Goal: Navigation & Orientation: Find specific page/section

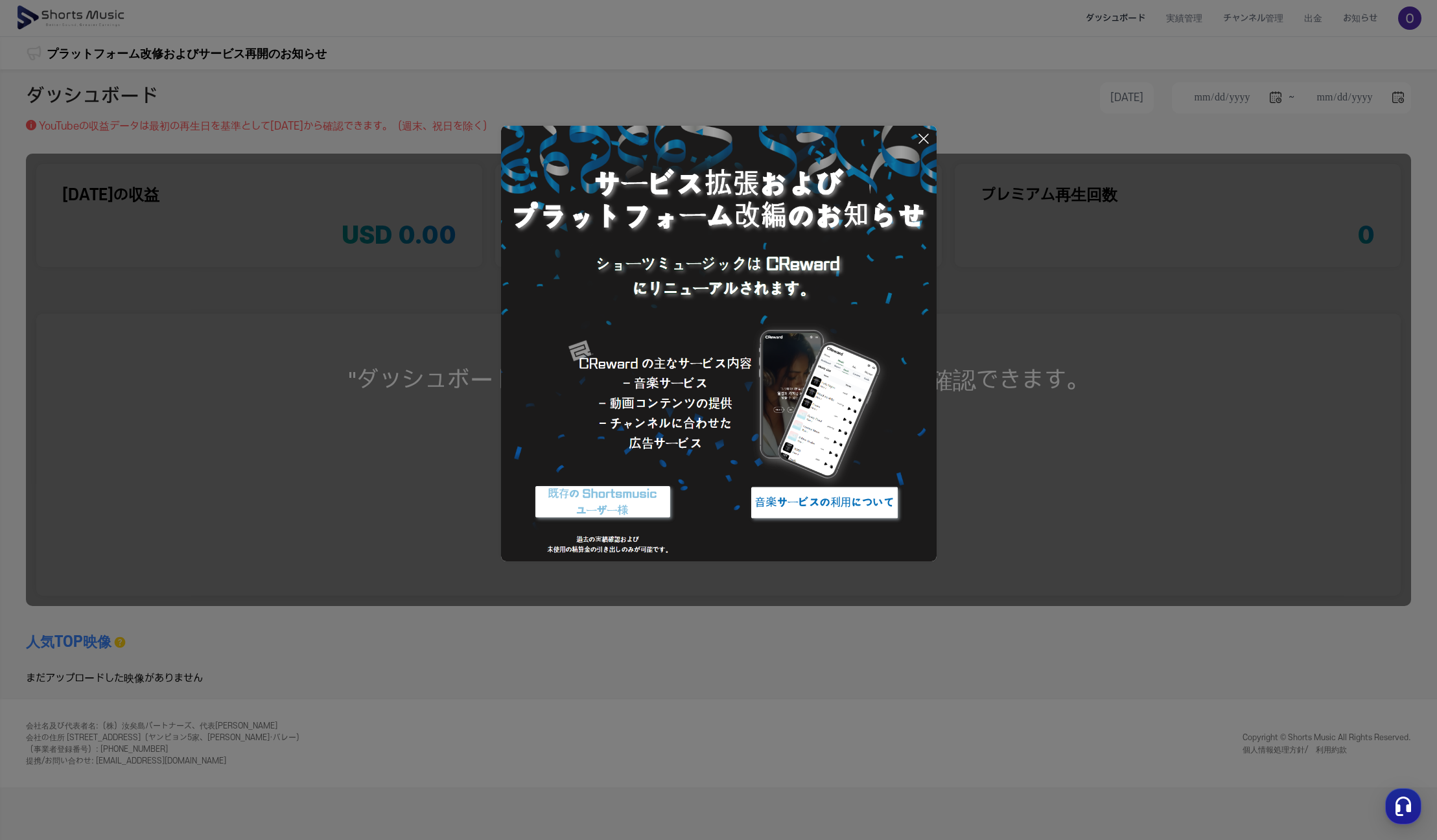
click at [916, 140] on icon at bounding box center [924, 139] width 16 height 16
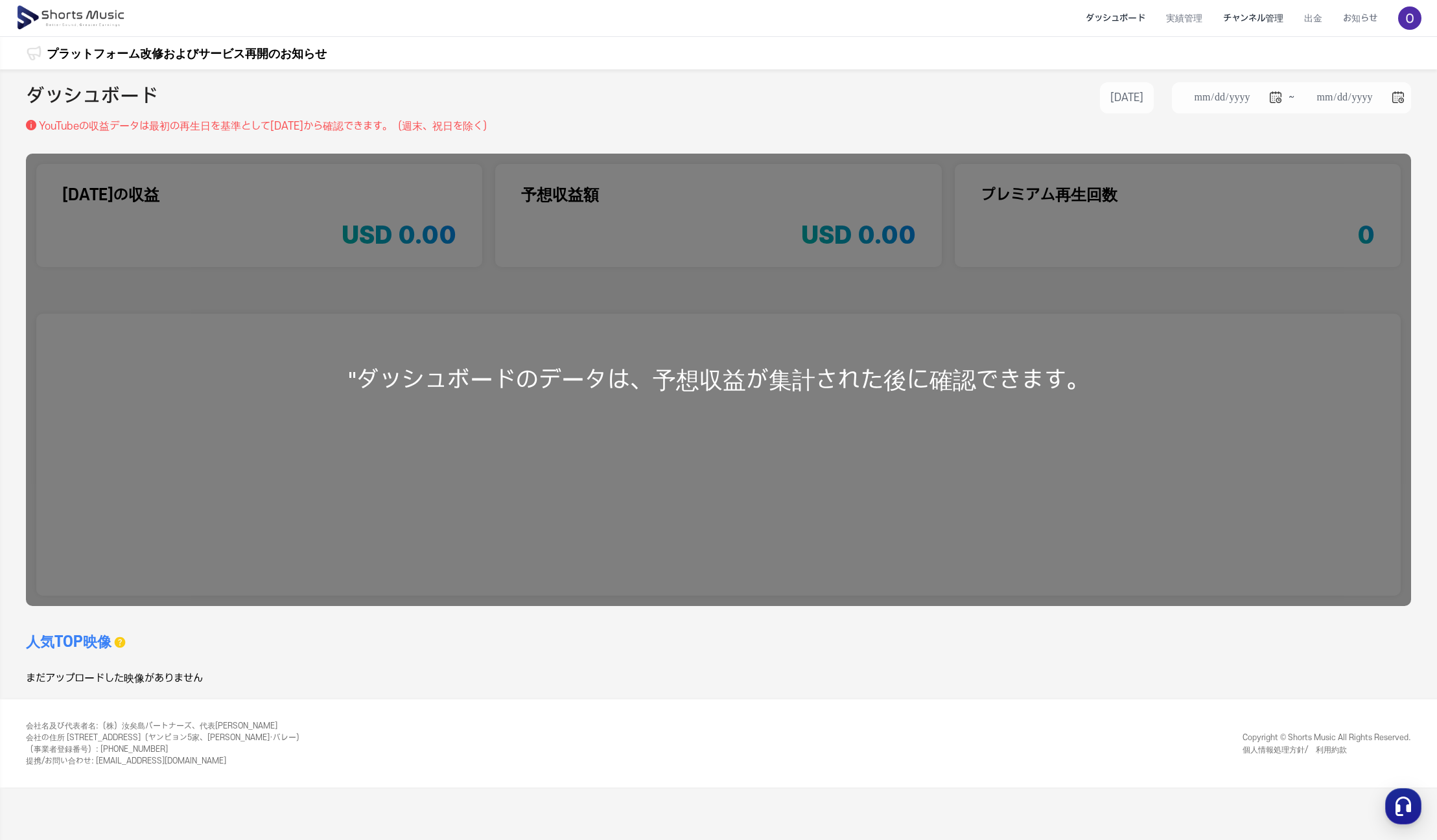
click at [1248, 29] on li "チャンネル管理" at bounding box center [1254, 18] width 81 height 34
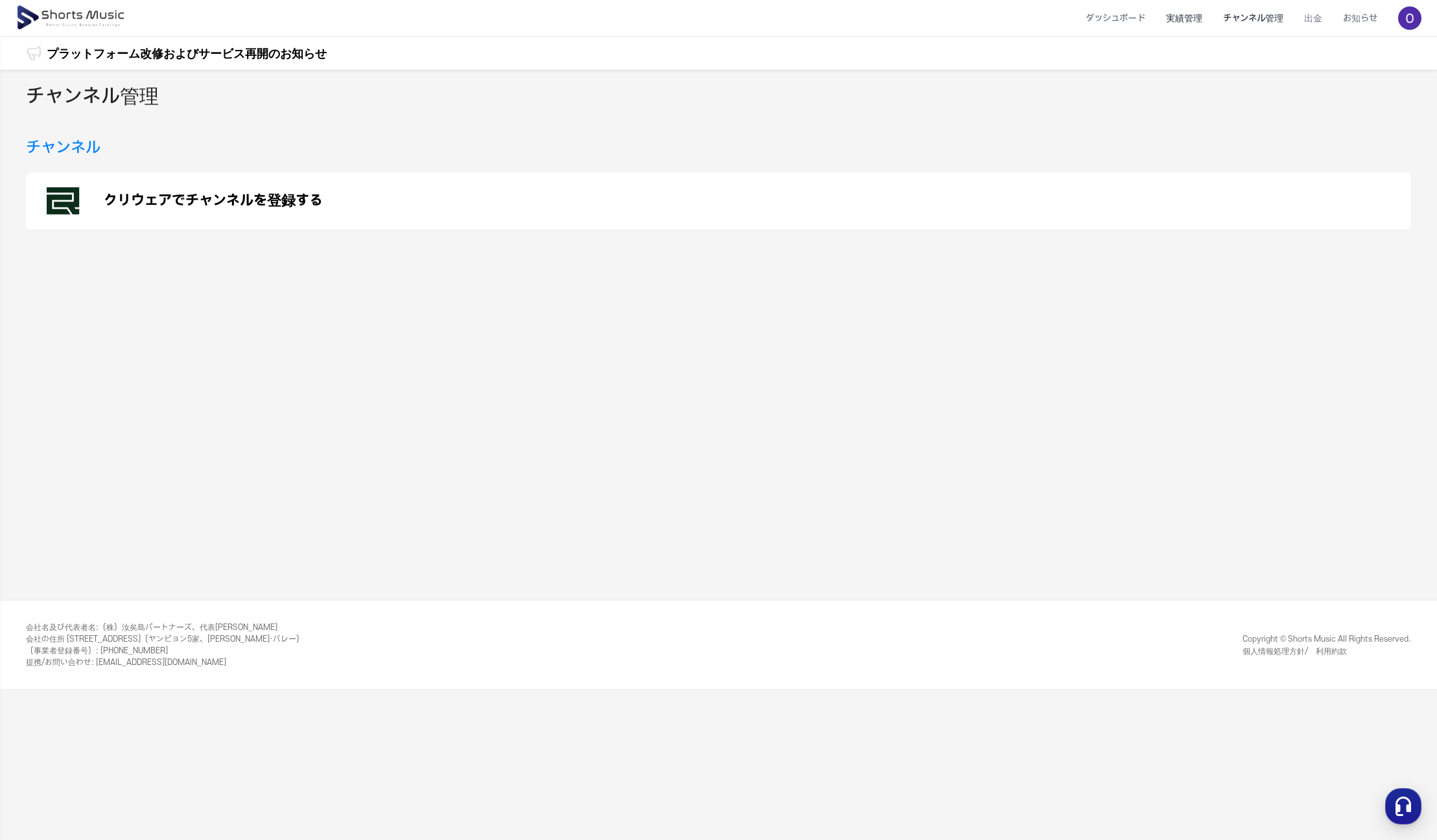
click at [1183, 19] on li "実績管理" at bounding box center [1184, 18] width 57 height 34
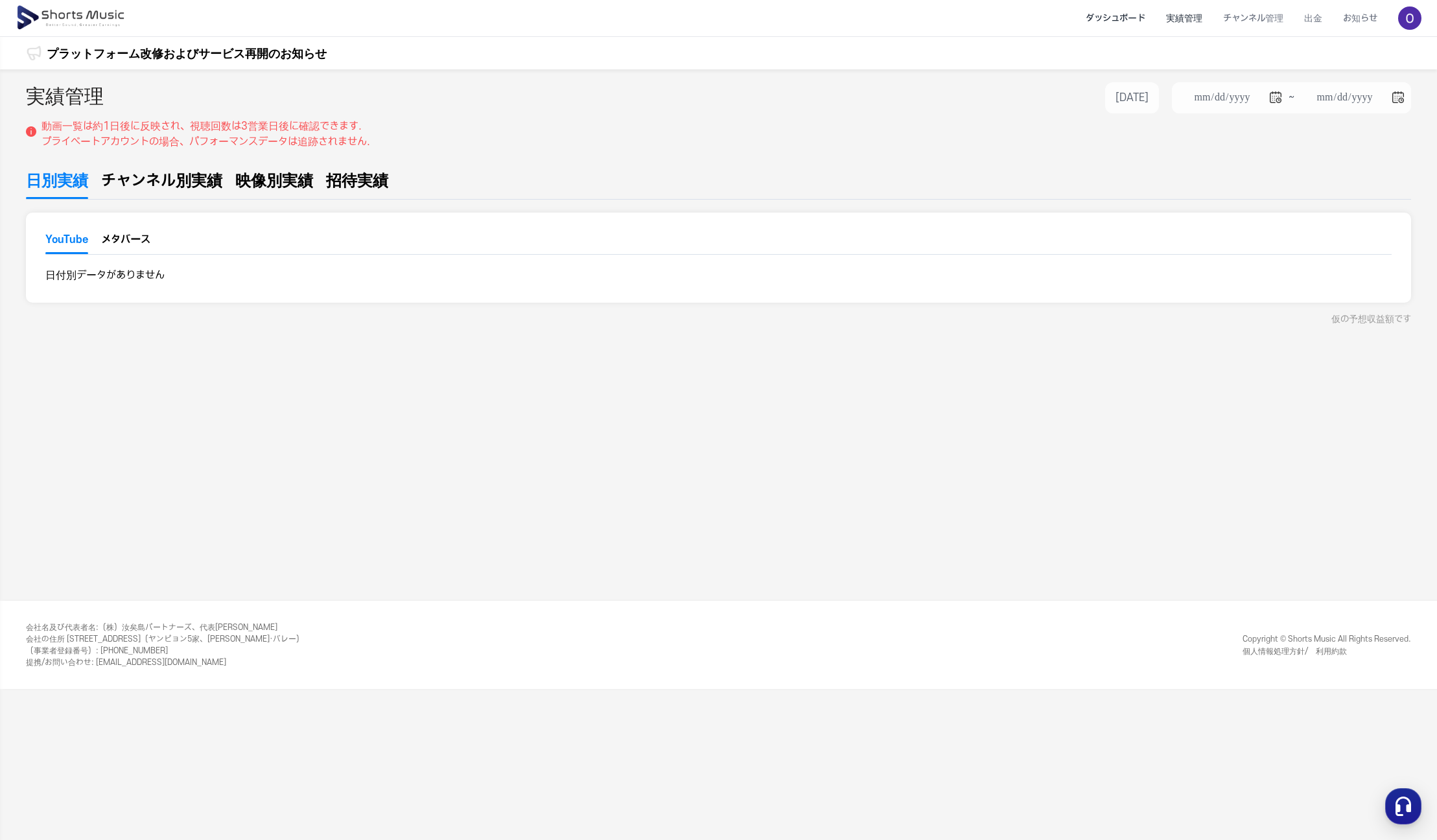
click at [1109, 21] on li "ダッシュボード" at bounding box center [1116, 18] width 81 height 34
